Goal: Find specific page/section: Find specific page/section

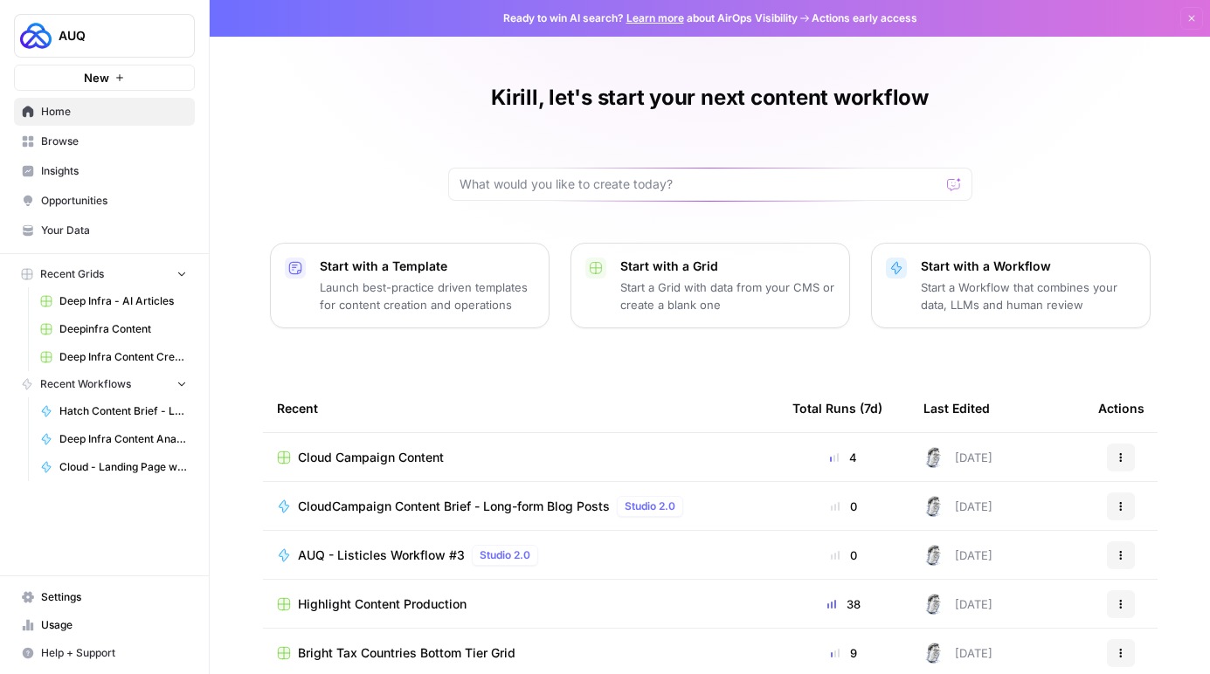
click at [123, 618] on span "Usage" at bounding box center [114, 626] width 146 height 16
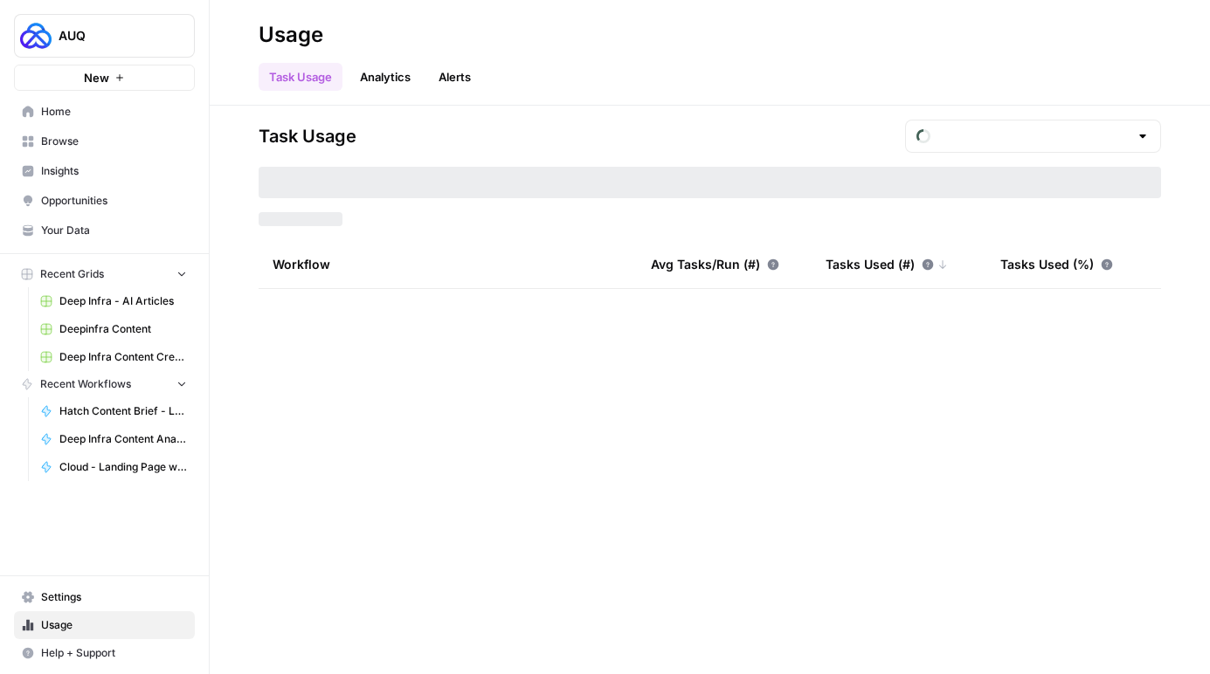
type input "September Overage"
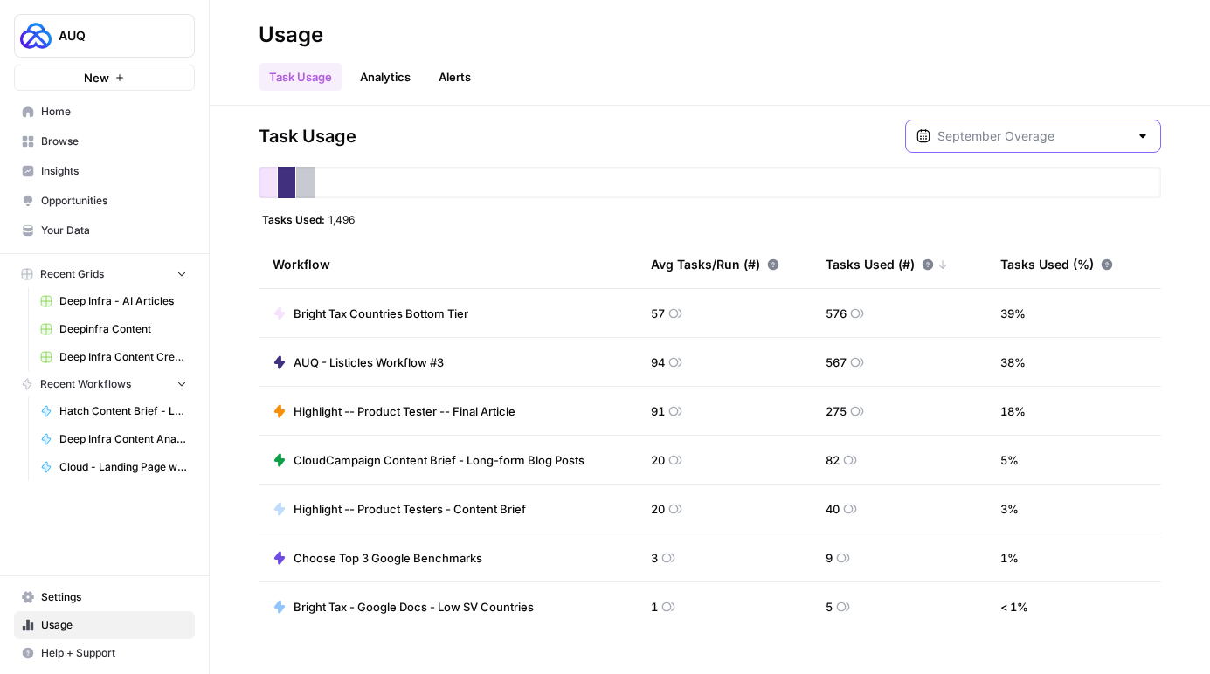
click at [997, 139] on input "text" at bounding box center [1032, 136] width 191 height 17
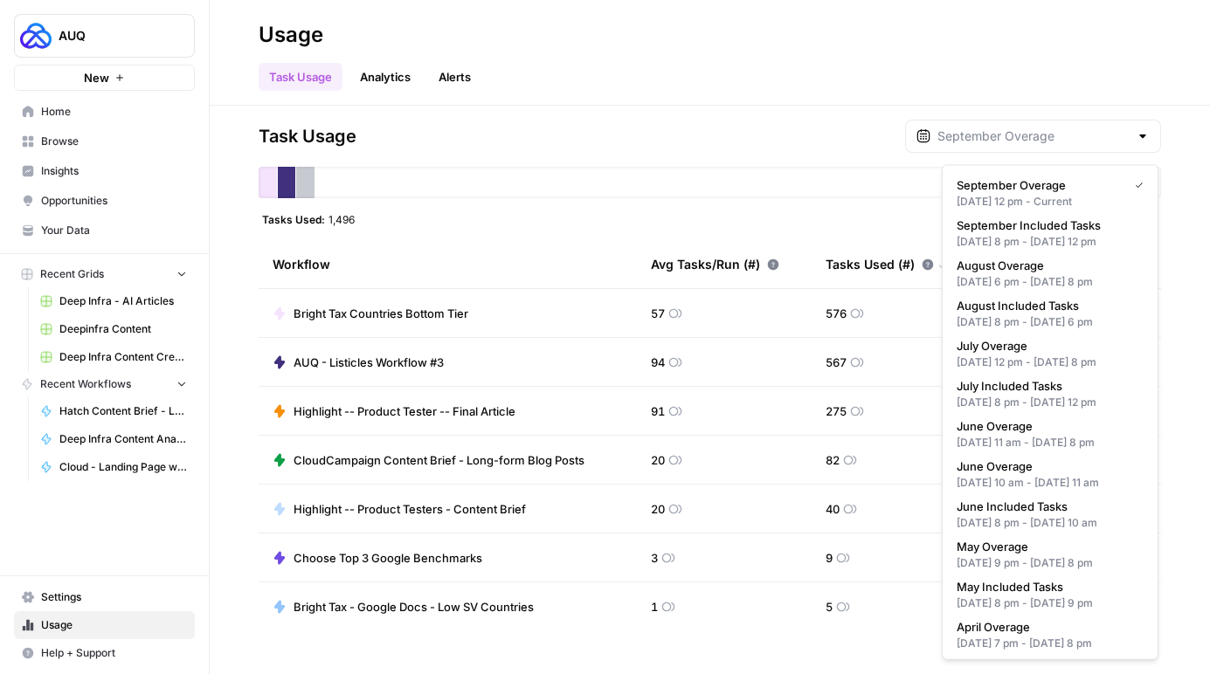
type input "September Overage"
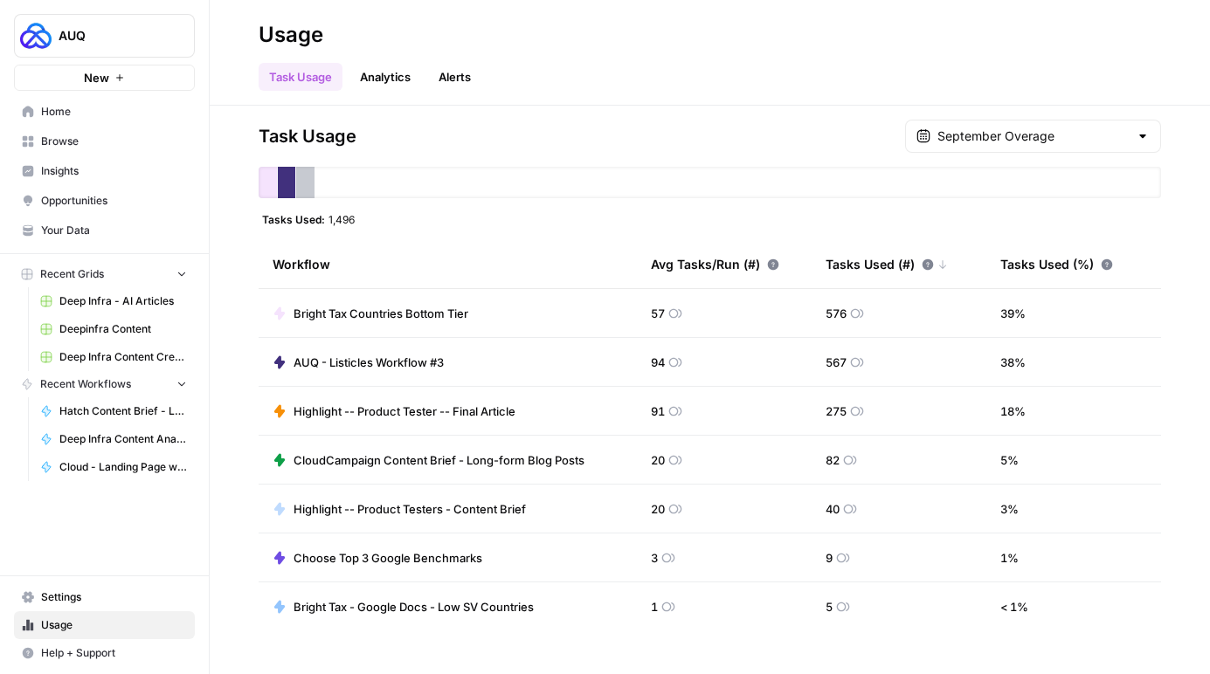
click at [773, 148] on div "Task Usage September Overage" at bounding box center [710, 136] width 902 height 33
click at [74, 141] on span "Browse" at bounding box center [114, 142] width 146 height 16
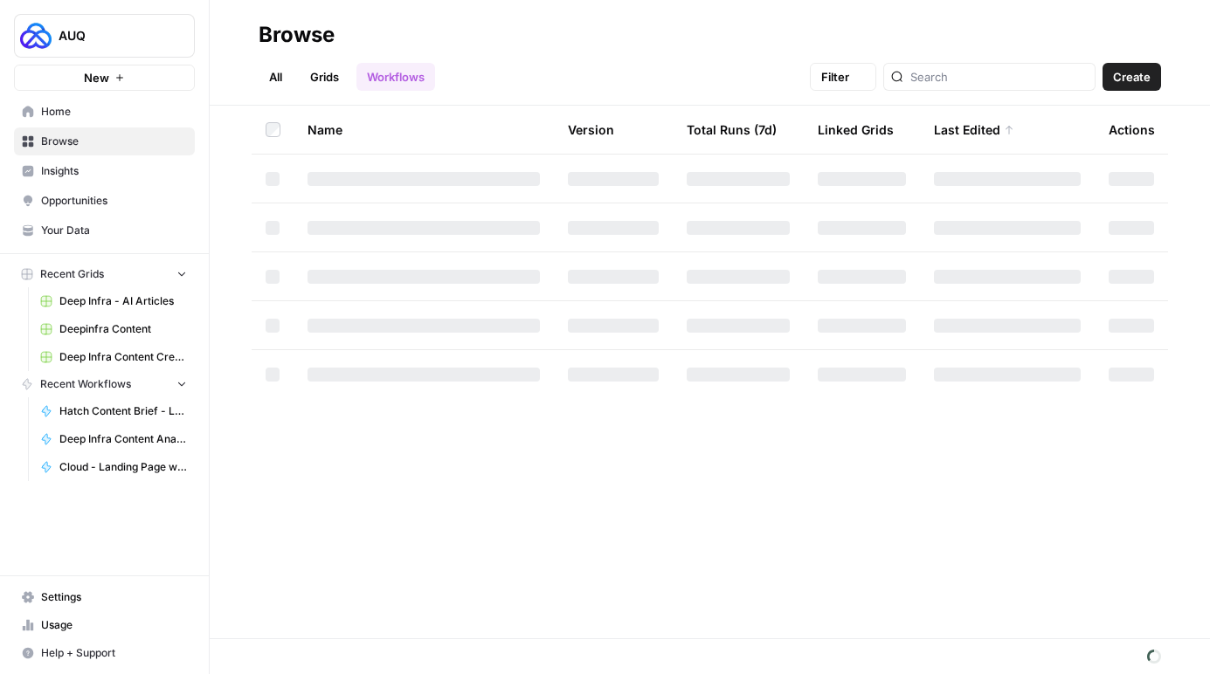
click at [73, 116] on span "Home" at bounding box center [114, 112] width 146 height 16
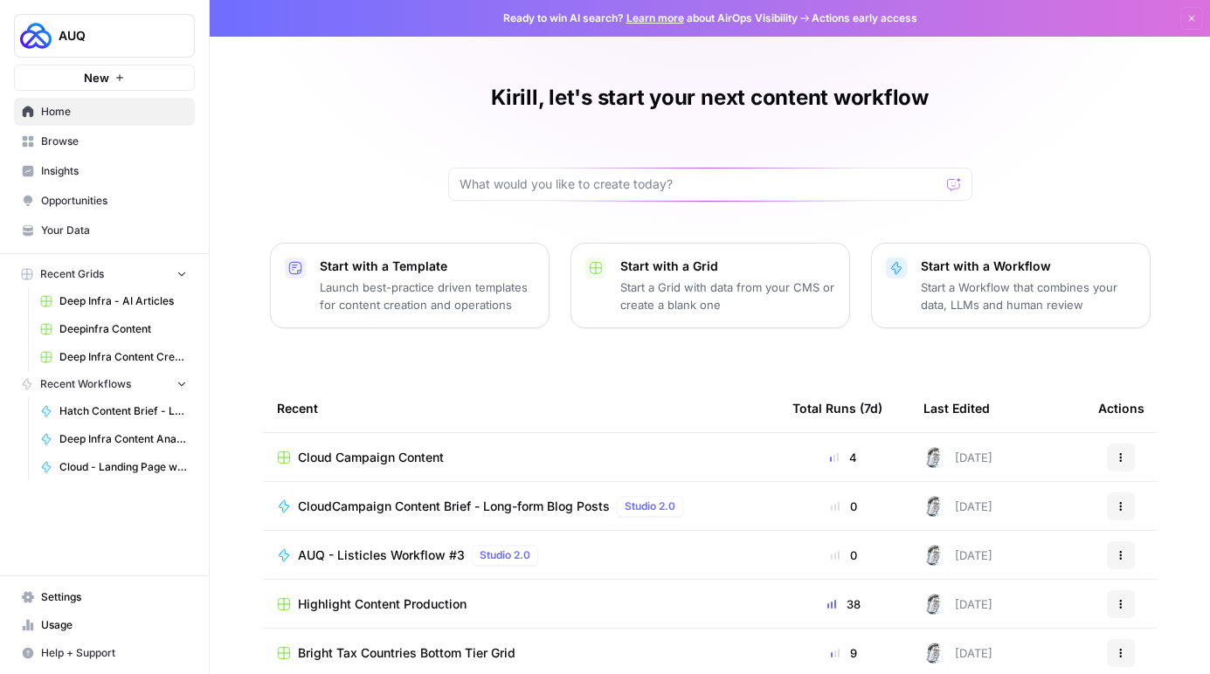
click at [93, 143] on span "Browse" at bounding box center [114, 142] width 146 height 16
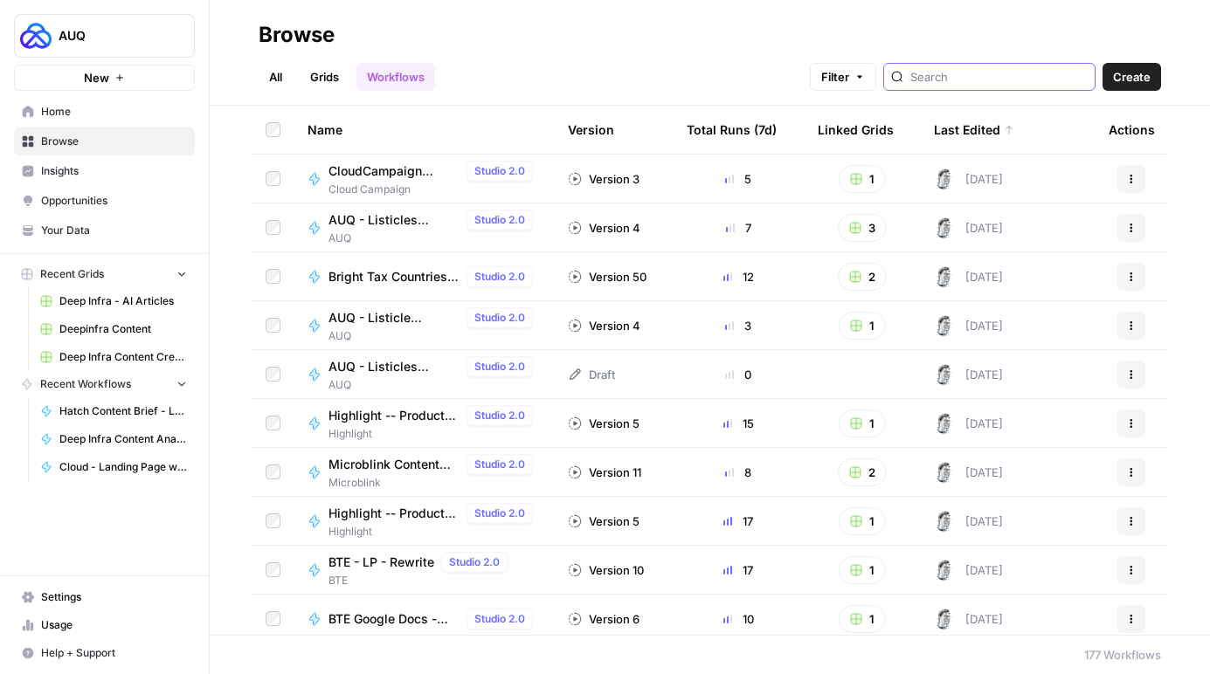
click at [1005, 80] on input "search" at bounding box center [998, 76] width 177 height 17
type input "moon"
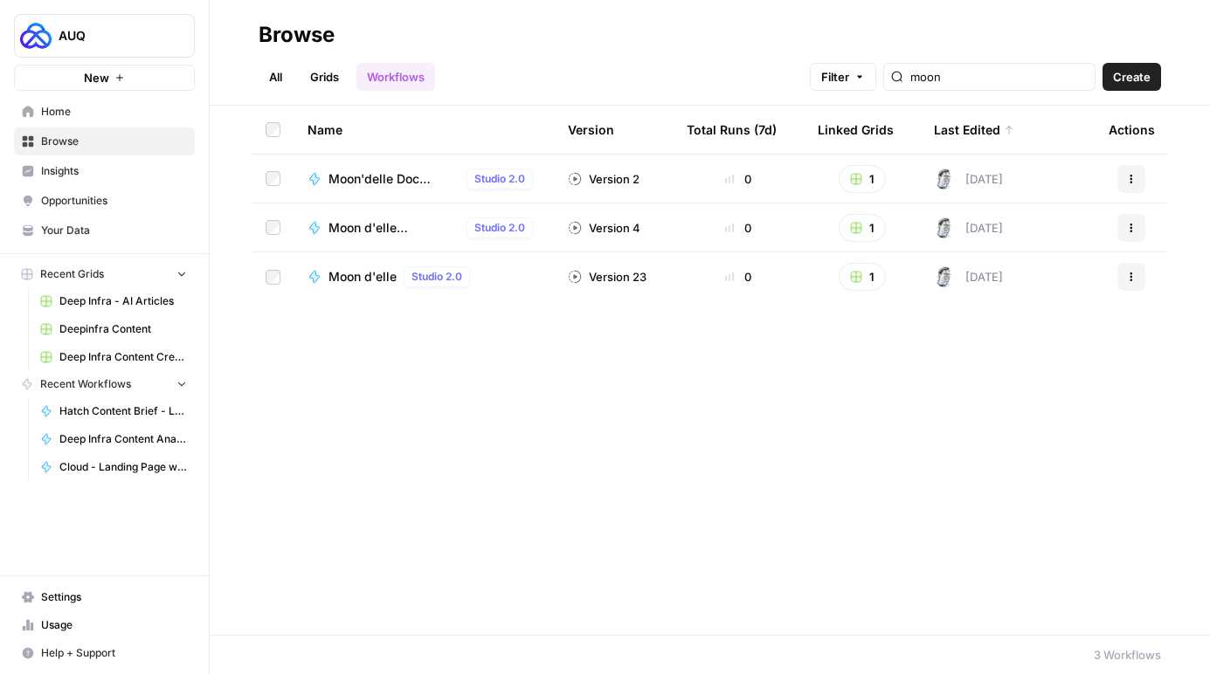
click at [349, 78] on link "Grids" at bounding box center [325, 77] width 50 height 28
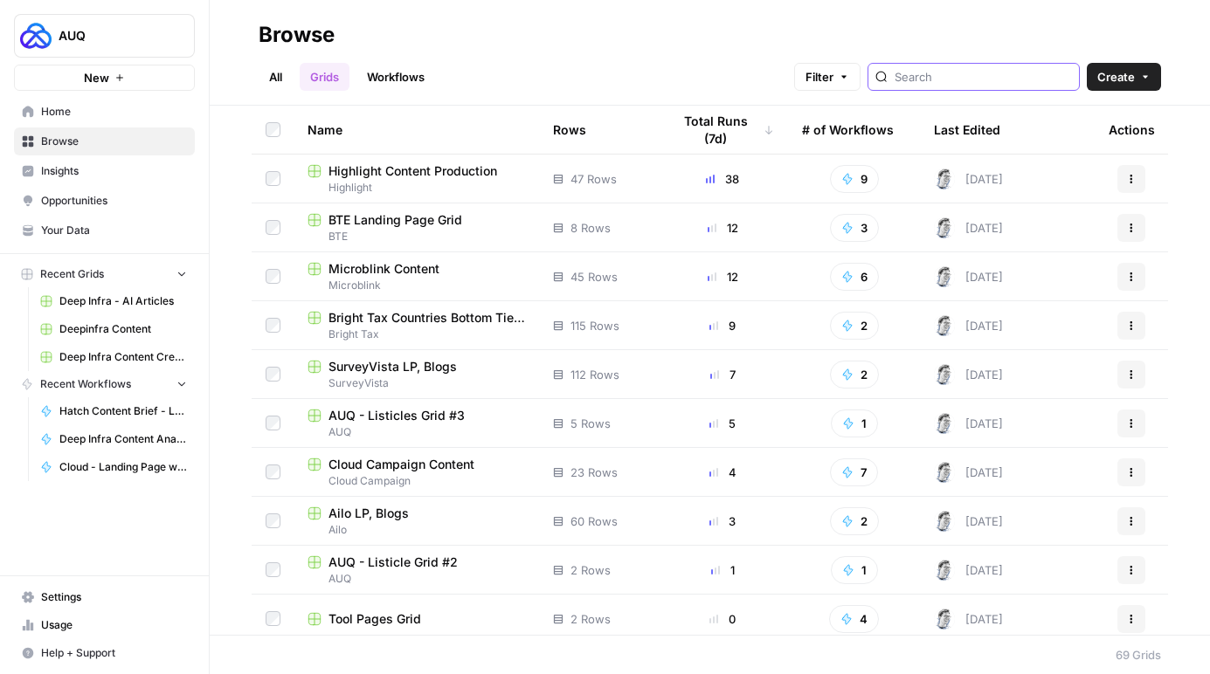
click at [939, 71] on input "search" at bounding box center [982, 76] width 177 height 17
type input "moon"
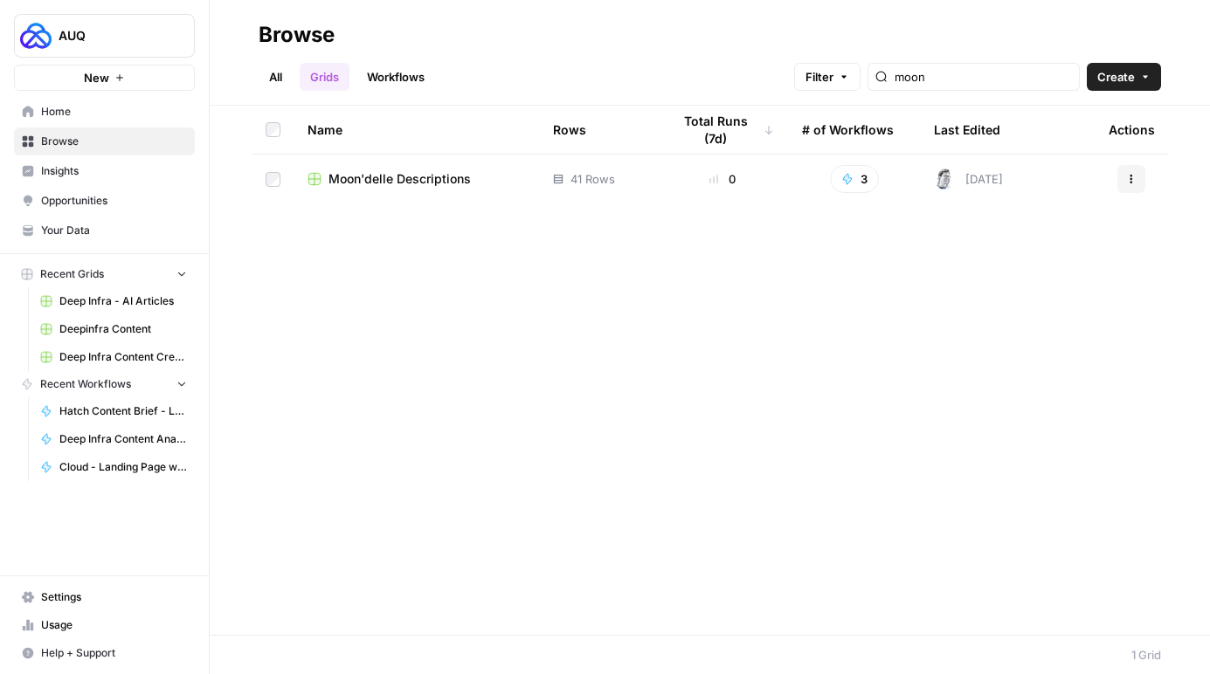
click at [367, 188] on span "Moon'delle Descriptions" at bounding box center [399, 178] width 142 height 17
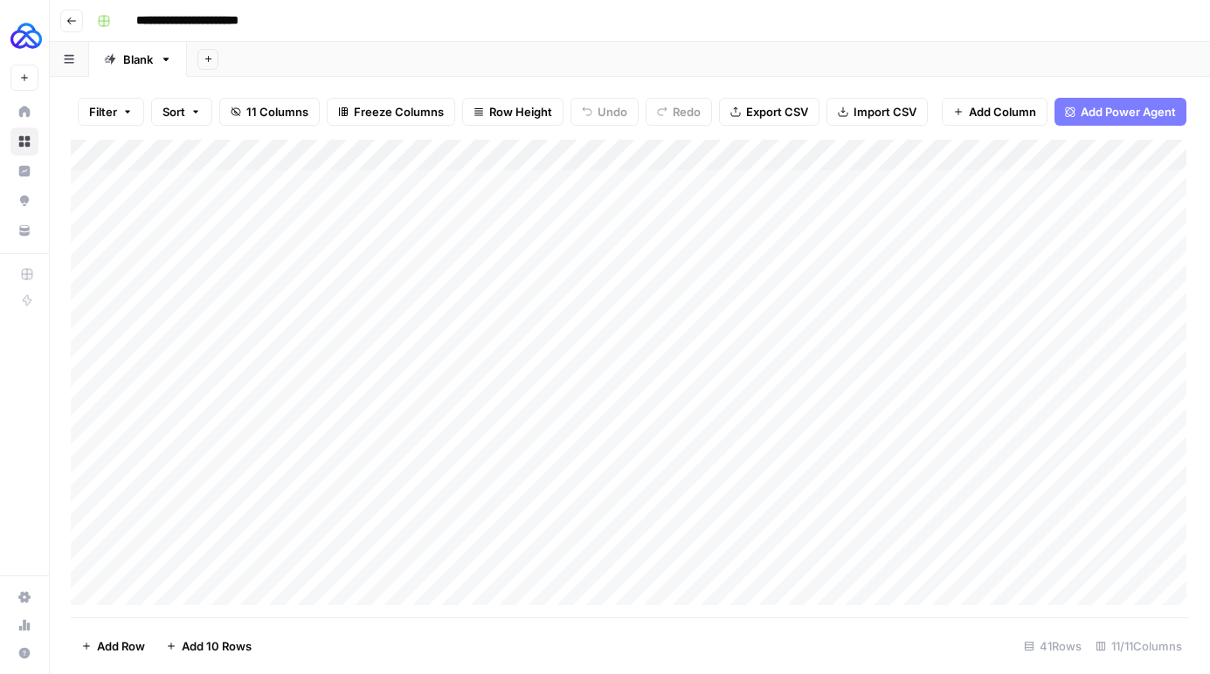
click at [258, 186] on div "Add Column" at bounding box center [628, 373] width 1115 height 466
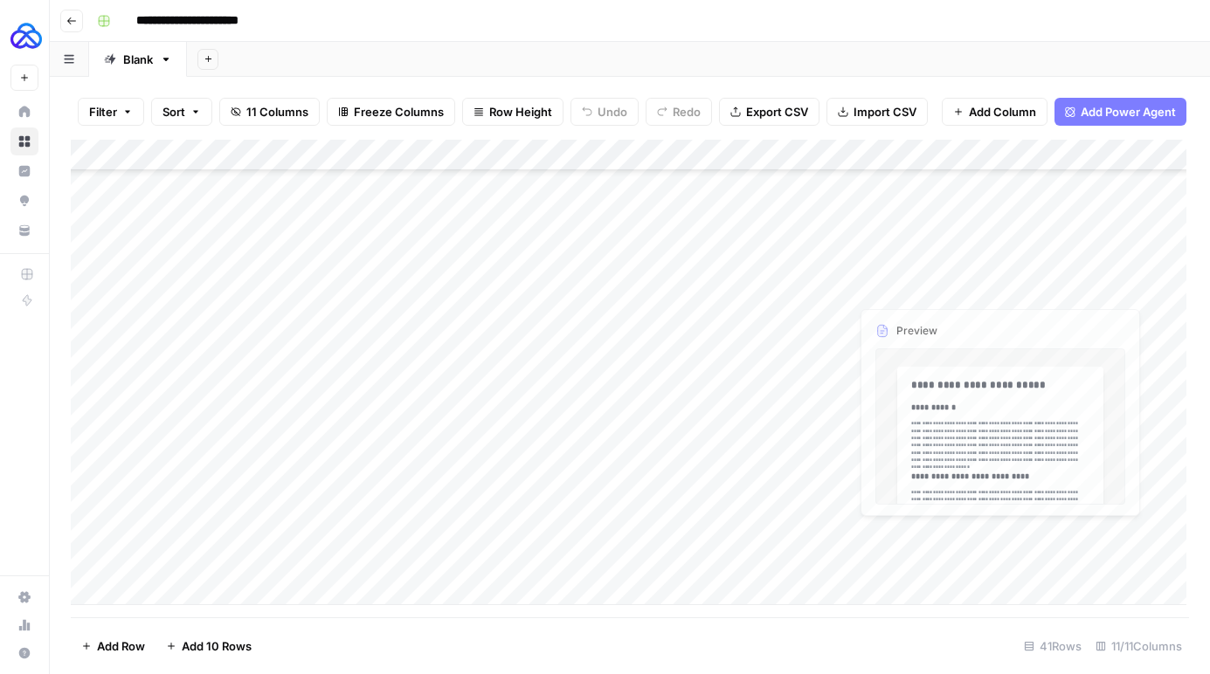
click at [982, 569] on div "Add Column" at bounding box center [628, 373] width 1115 height 466
